Goal: Navigation & Orientation: Find specific page/section

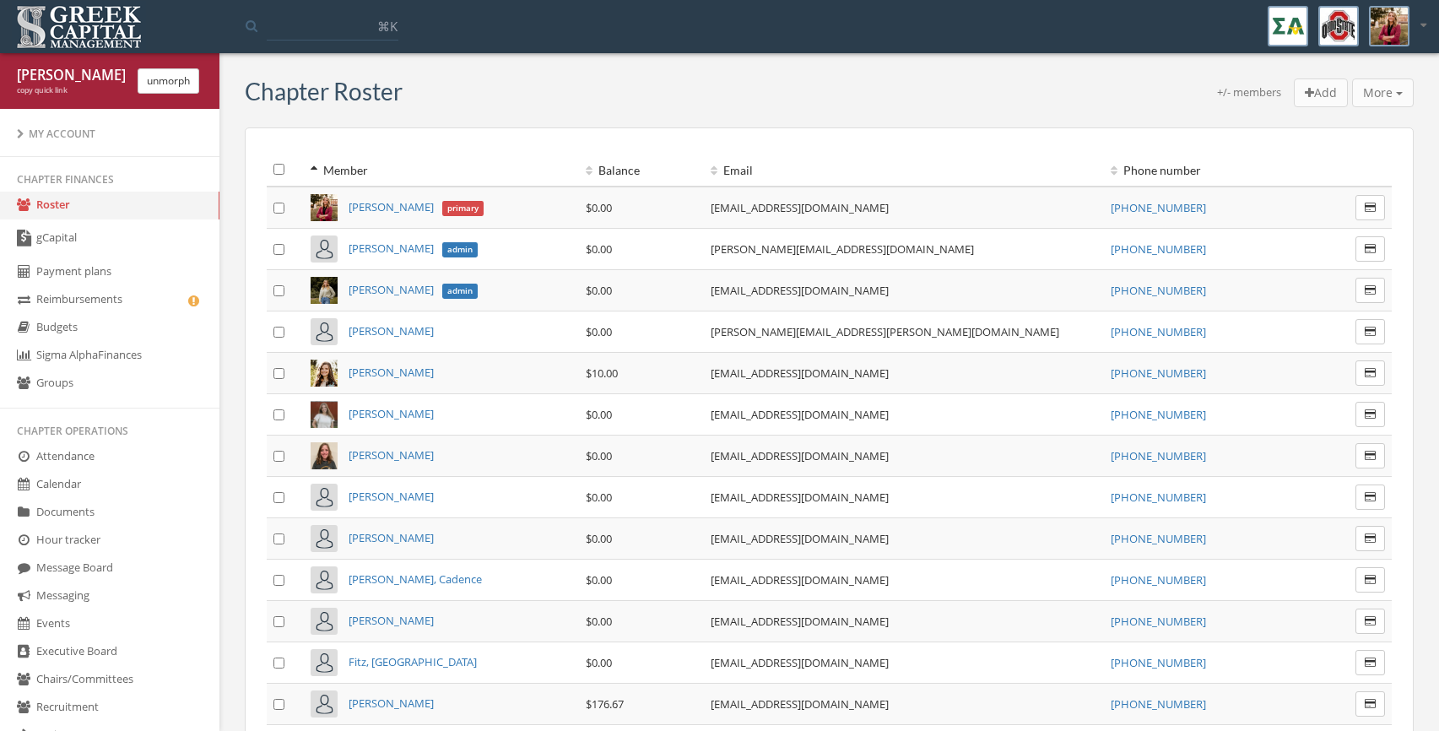
click at [81, 481] on link "Calendar" at bounding box center [109, 485] width 219 height 28
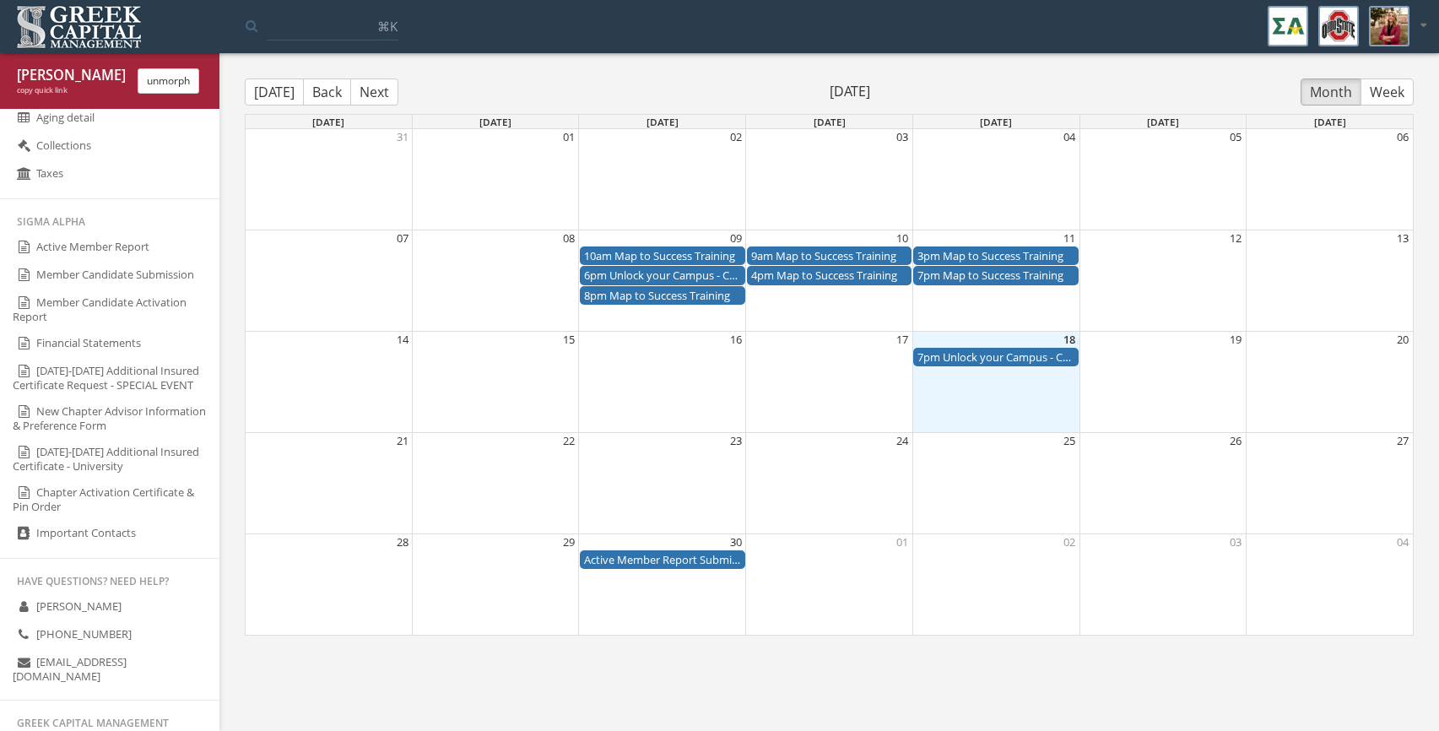
scroll to position [918, 0]
click at [86, 493] on link "Chapter Activation Certificate & Pin Order" at bounding box center [109, 495] width 219 height 41
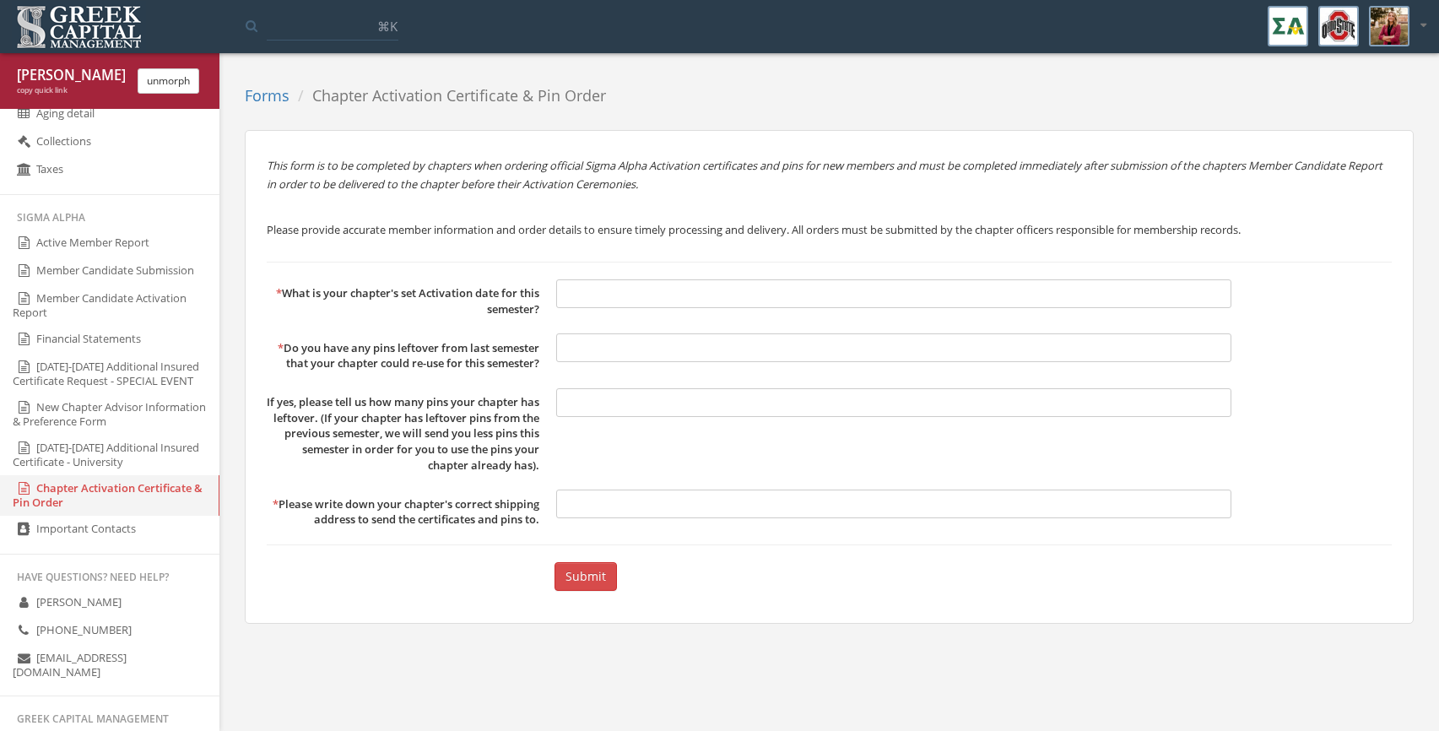
click at [108, 273] on link "Member Candidate Submission" at bounding box center [109, 271] width 219 height 28
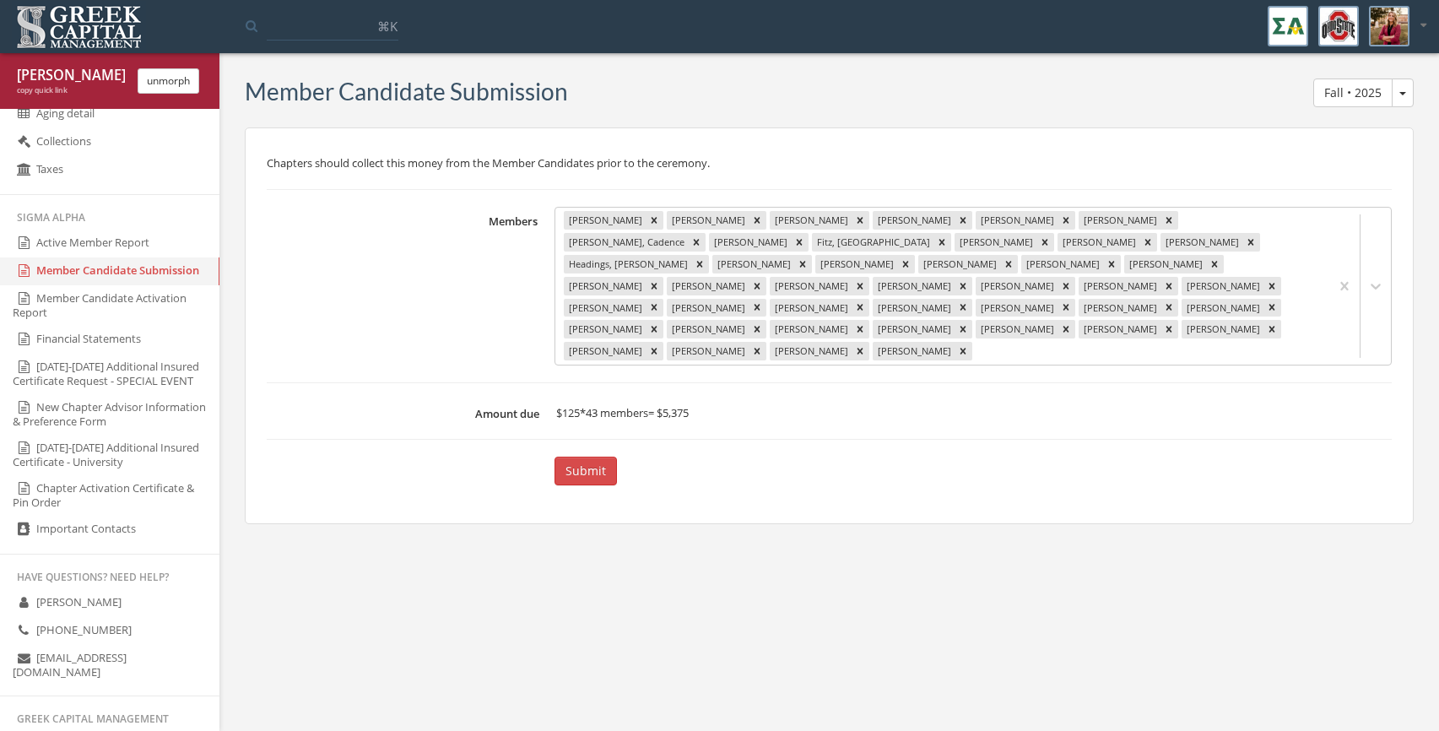
click at [111, 305] on link "Member Candidate Activation Report" at bounding box center [109, 305] width 219 height 41
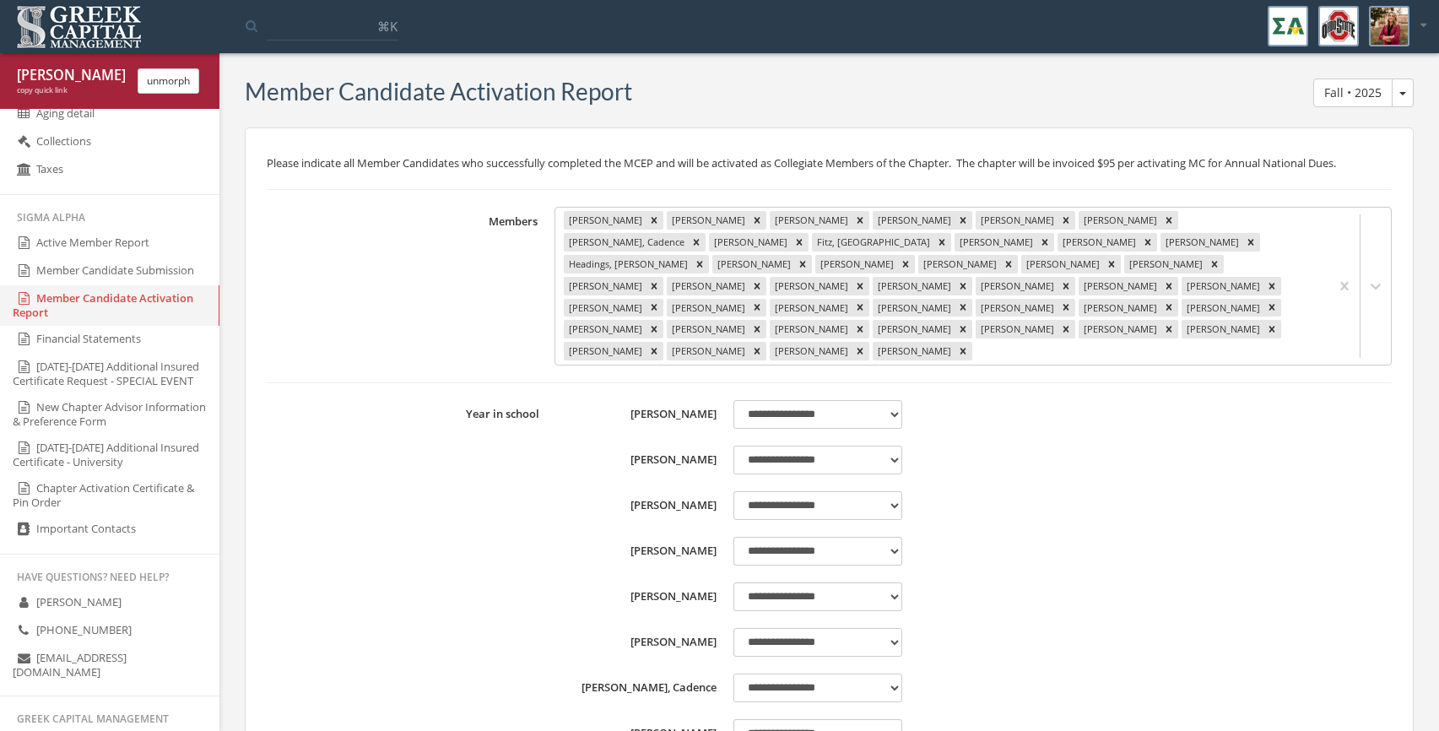
click at [98, 418] on link "New Chapter Advisor Information & Preference Form" at bounding box center [109, 414] width 219 height 41
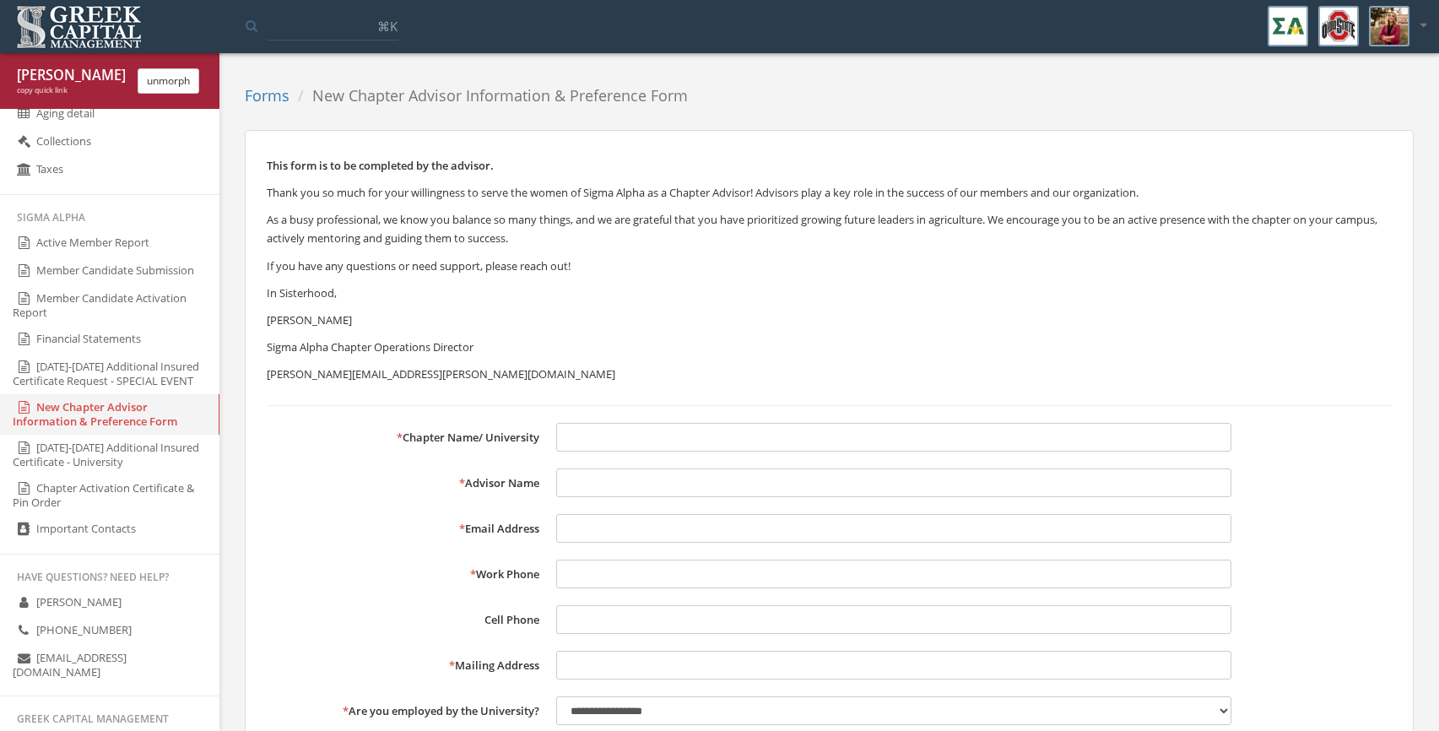
click at [164, 80] on button "unmorph" at bounding box center [169, 80] width 62 height 25
